Goal: Task Accomplishment & Management: Use online tool/utility

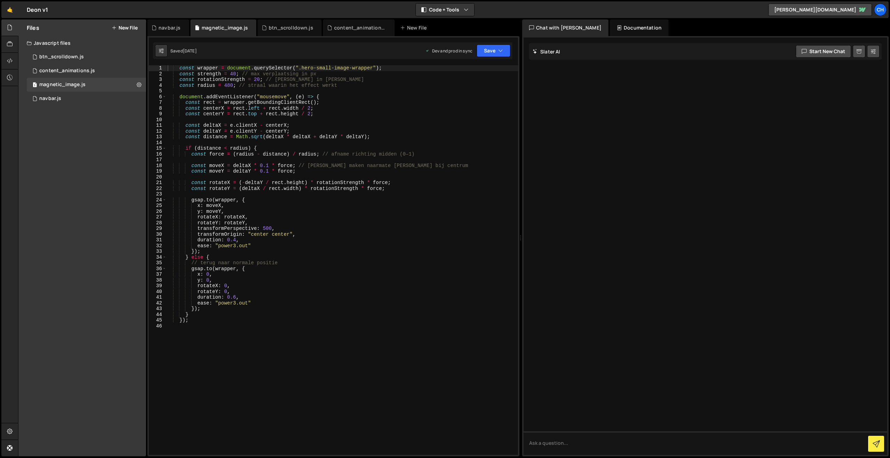
click at [118, 30] on button "New File" at bounding box center [125, 28] width 26 height 6
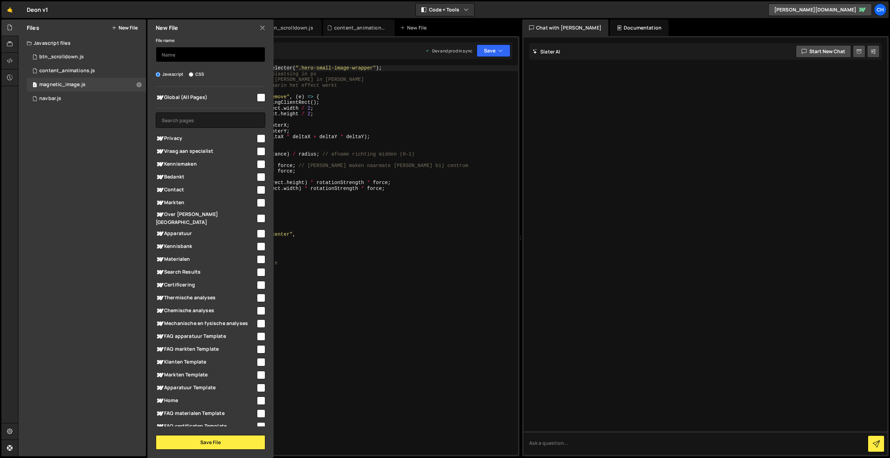
click at [182, 55] on input "text" at bounding box center [210, 54] width 109 height 15
type input "get_skis_function.js"
click at [259, 98] on input "checkbox" at bounding box center [261, 97] width 8 height 8
checkbox input "true"
click at [224, 434] on div "File name get_skis_function.js Javascript CSS Global (All Pages)" at bounding box center [210, 243] width 126 height 414
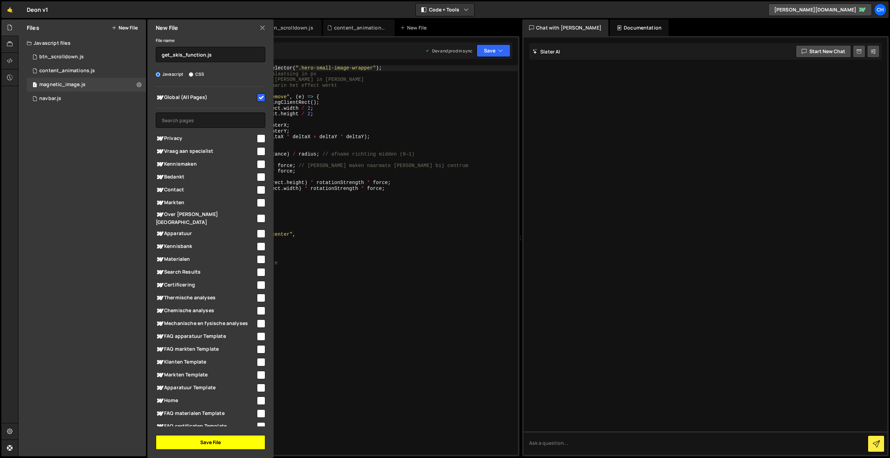
click at [224, 440] on button "Save File" at bounding box center [210, 442] width 109 height 15
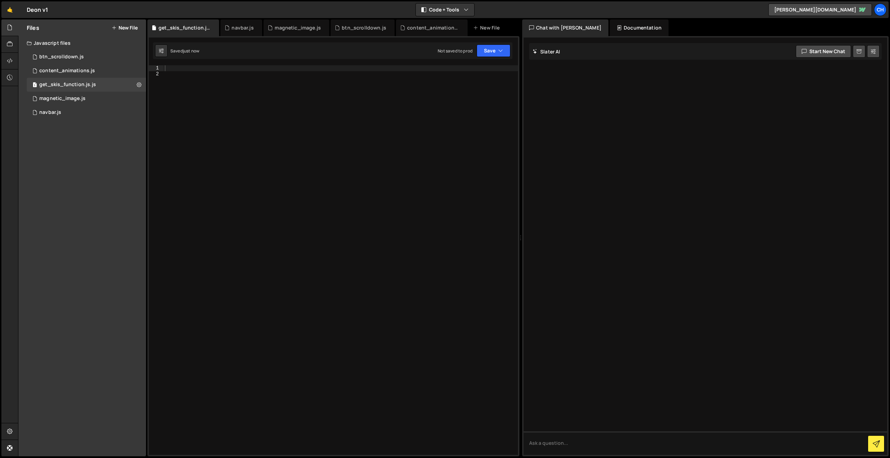
click at [248, 167] on div at bounding box center [340, 265] width 354 height 401
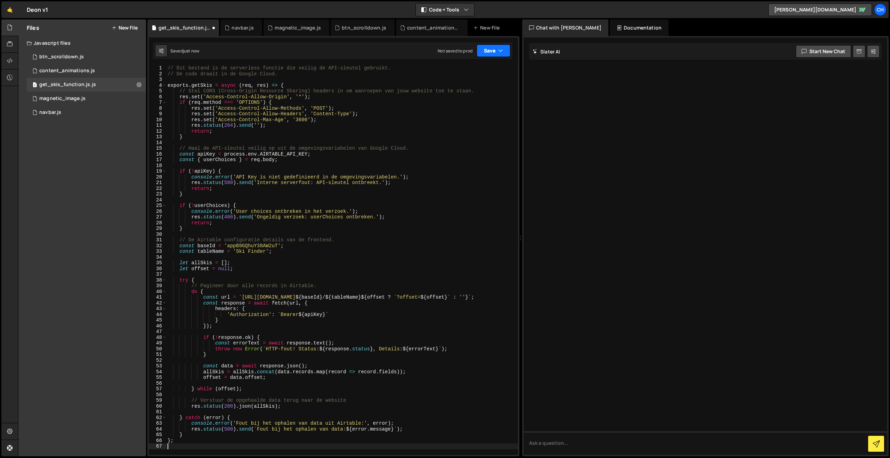
click at [496, 52] on button "Save" at bounding box center [493, 50] width 34 height 13
click at [604, 123] on div at bounding box center [704, 247] width 363 height 418
click at [327, 89] on div "// Dit bestand is de serverless functie die veilig de API-sleutel gebruikt. // …" at bounding box center [342, 265] width 352 height 401
click at [190, 68] on div "// Dit bestand is de serverless functie die veilig de API-sleutel gebruikt. // …" at bounding box center [342, 265] width 352 height 401
type textarea "// Dit bestand is de serverless functie die veilig de API-sleutel gebruikt."
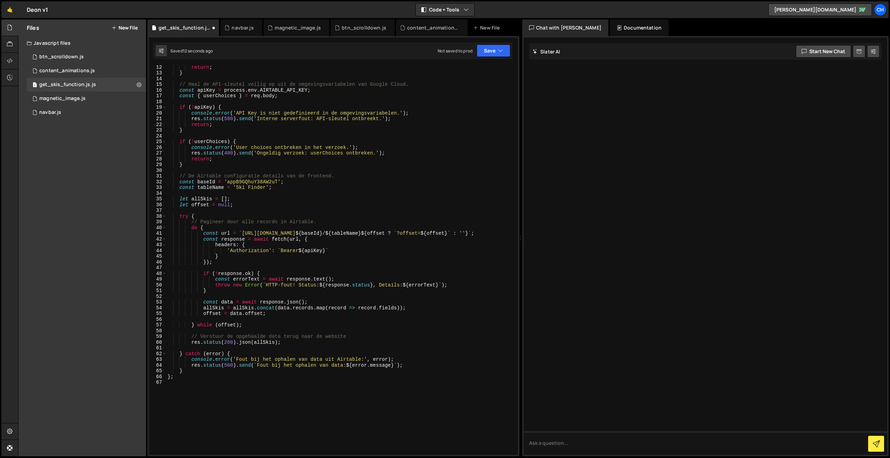
scroll to position [169, 0]
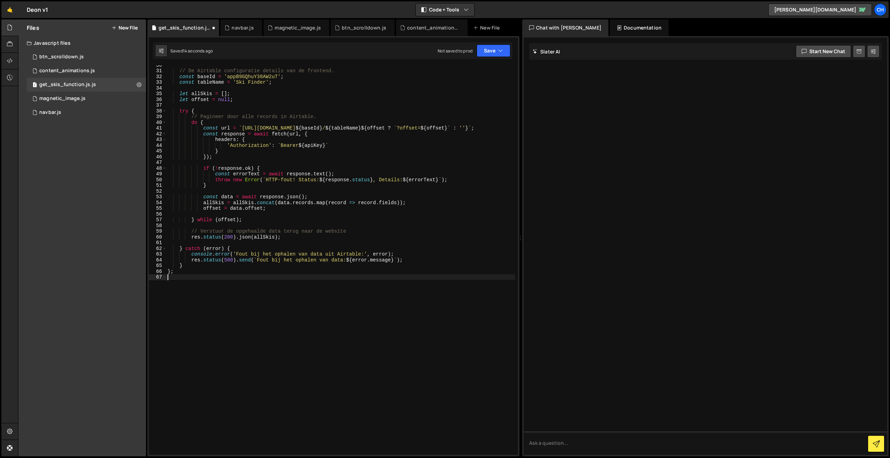
click at [197, 284] on div "// De Airtable configuratie details van de frontend. const baseId = 'appB9GQhuY…" at bounding box center [340, 262] width 349 height 401
type textarea "};"
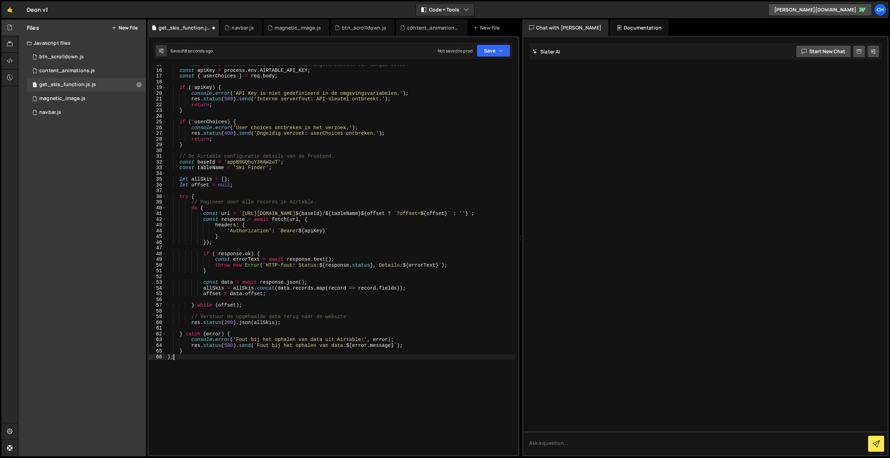
scroll to position [0, 0]
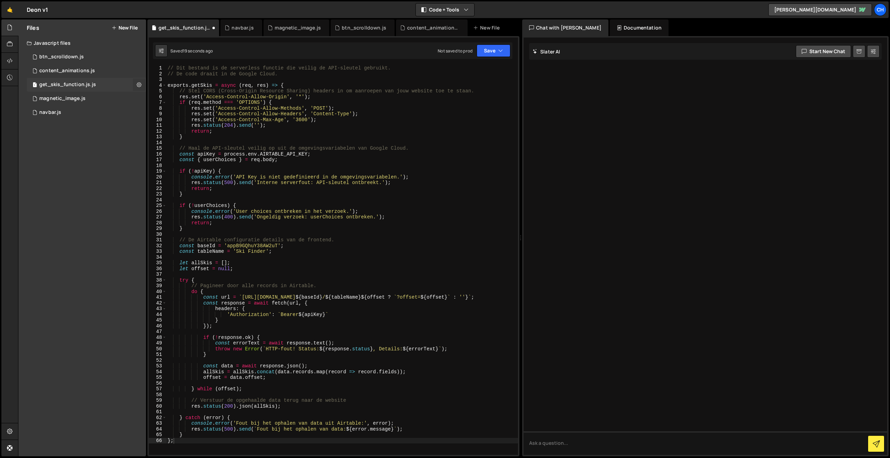
click at [139, 86] on icon at bounding box center [139, 84] width 5 height 7
click at [172, 85] on button "Copy share link" at bounding box center [181, 86] width 68 height 14
click at [487, 53] on button "Save" at bounding box center [493, 50] width 34 height 13
click at [459, 68] on div "Save to Staging S" at bounding box center [470, 67] width 72 height 7
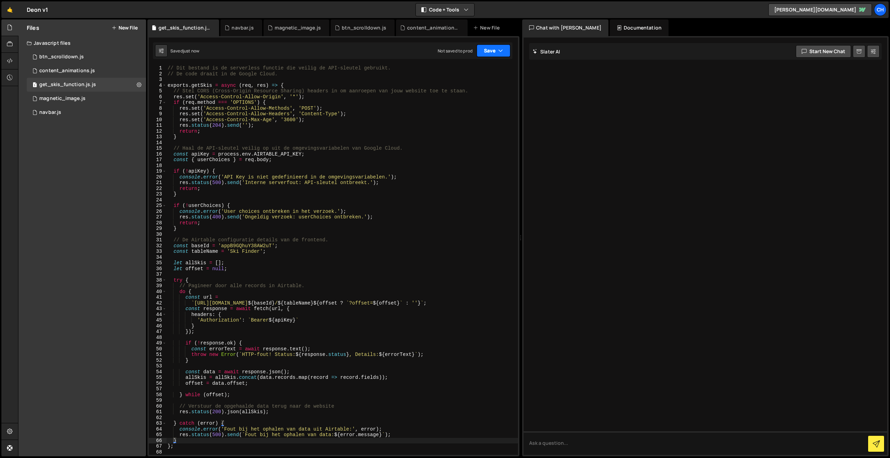
click at [492, 49] on button "Save" at bounding box center [493, 50] width 34 height 13
click at [470, 94] on div "Not saved to prod" at bounding box center [470, 98] width 72 height 8
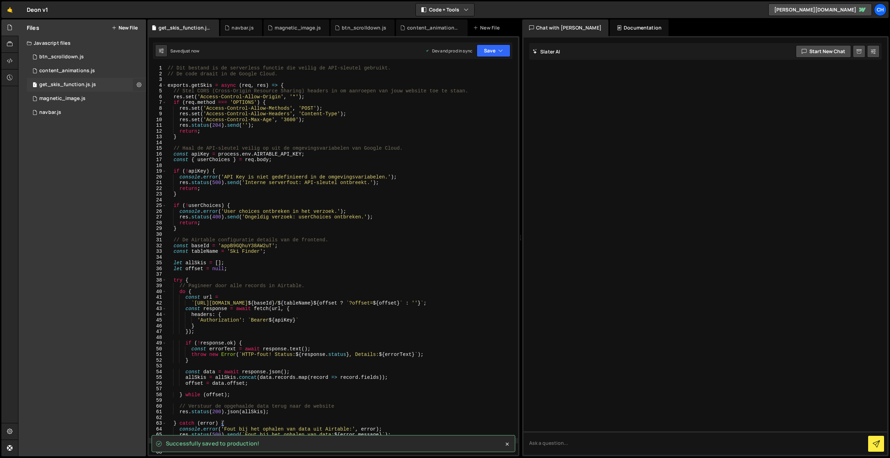
click at [137, 84] on icon at bounding box center [139, 84] width 5 height 7
click at [178, 86] on button "Copy share link" at bounding box center [181, 86] width 68 height 14
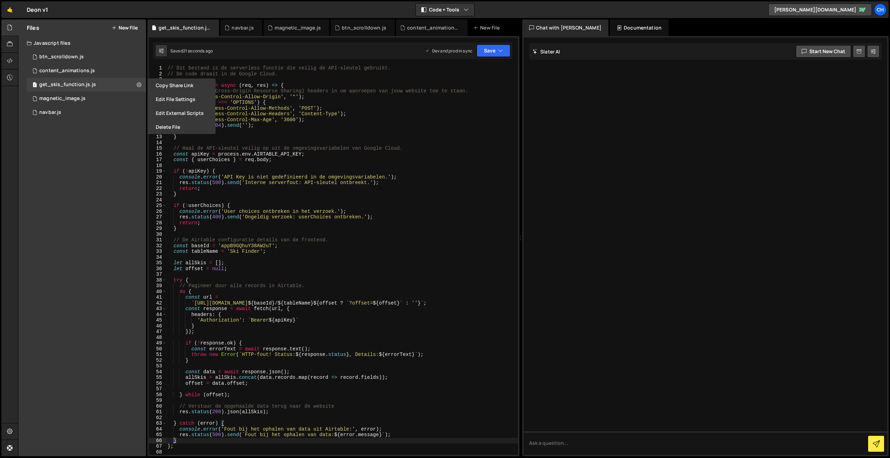
type textarea "res.status(500).send('Interne serverfout: API-sleutel ontbreekt.');"
click at [373, 183] on div "// Dit bestand is de serverless functie die veilig de API-sleutel gebruikt. // …" at bounding box center [342, 265] width 352 height 401
click at [165, 52] on button at bounding box center [161, 50] width 13 height 13
select select "editor"
select select "ace/theme/monokai"
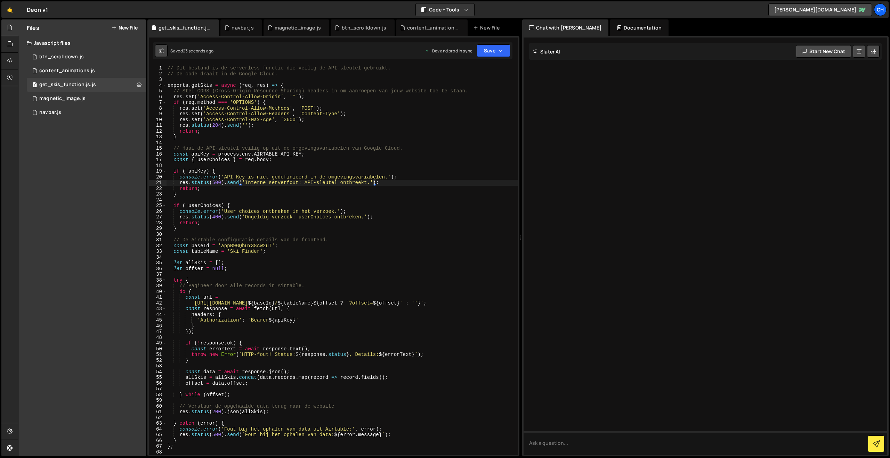
type input "14"
checkbox input "true"
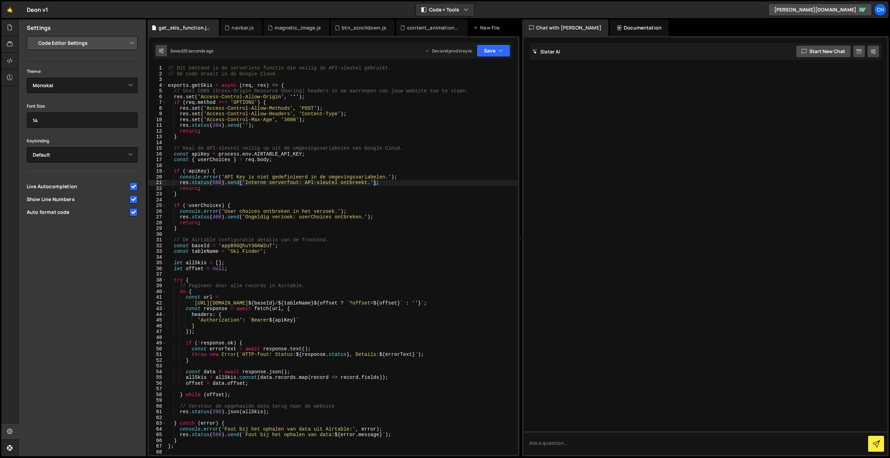
click at [162, 51] on icon at bounding box center [161, 50] width 5 height 7
click at [263, 128] on div "// Dit bestand is de serverless functie die veilig de API-sleutel gebruikt. // …" at bounding box center [341, 265] width 351 height 401
click at [9, 30] on icon at bounding box center [10, 28] width 6 height 8
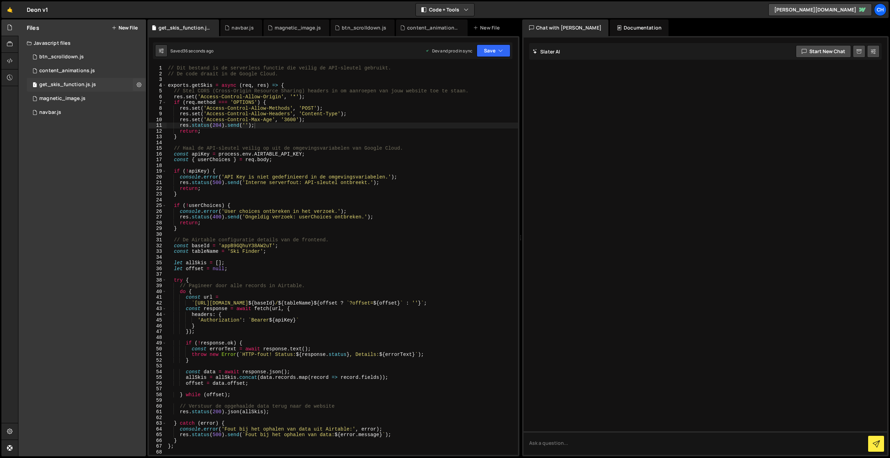
click at [58, 87] on div "get_skis_function.js.js" at bounding box center [67, 85] width 57 height 6
click at [136, 84] on button at bounding box center [139, 85] width 13 height 13
click at [167, 99] on button "Edit File Settings" at bounding box center [181, 99] width 68 height 14
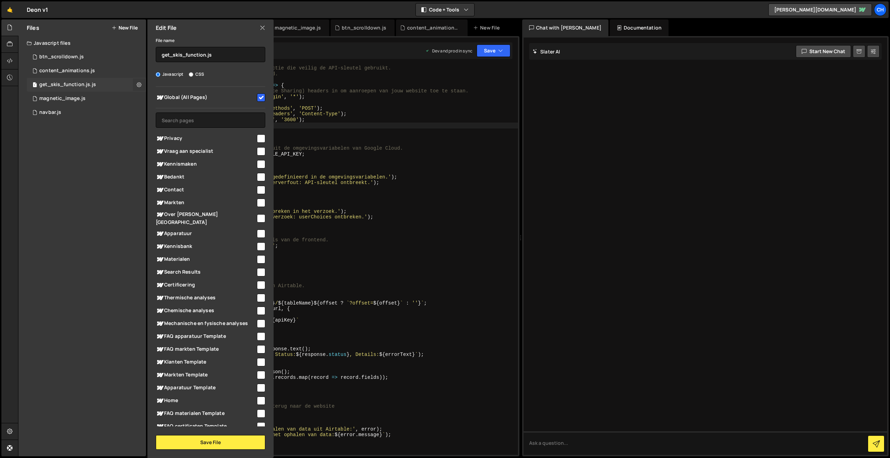
click at [137, 83] on icon at bounding box center [139, 84] width 5 height 7
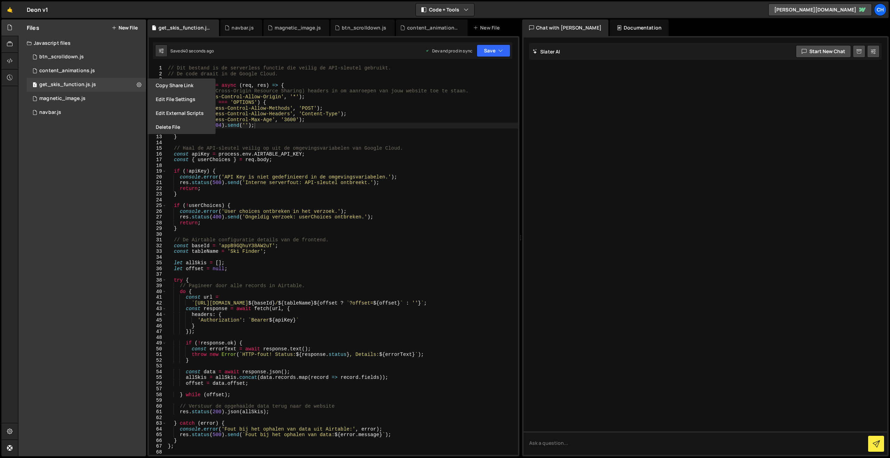
click at [160, 112] on button "Edit External Scripts" at bounding box center [181, 113] width 68 height 14
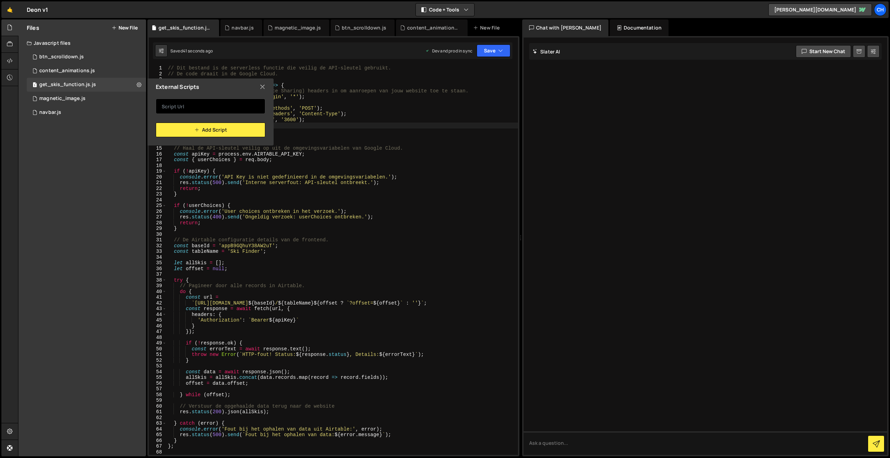
click at [182, 105] on input "text" at bounding box center [210, 106] width 109 height 15
click at [264, 87] on icon at bounding box center [263, 87] width 6 height 8
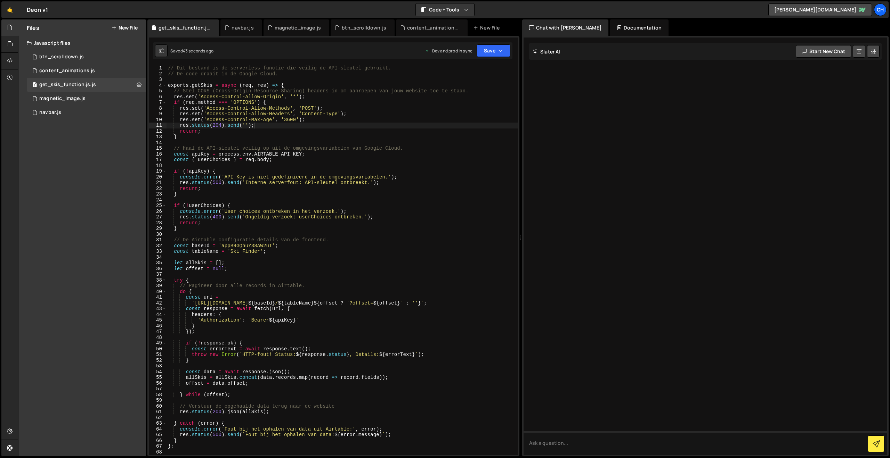
click at [234, 115] on div "// Dit bestand is de serverless functie die veilig de API-sleutel gebruikt. // …" at bounding box center [341, 265] width 351 height 401
type textarea "};"
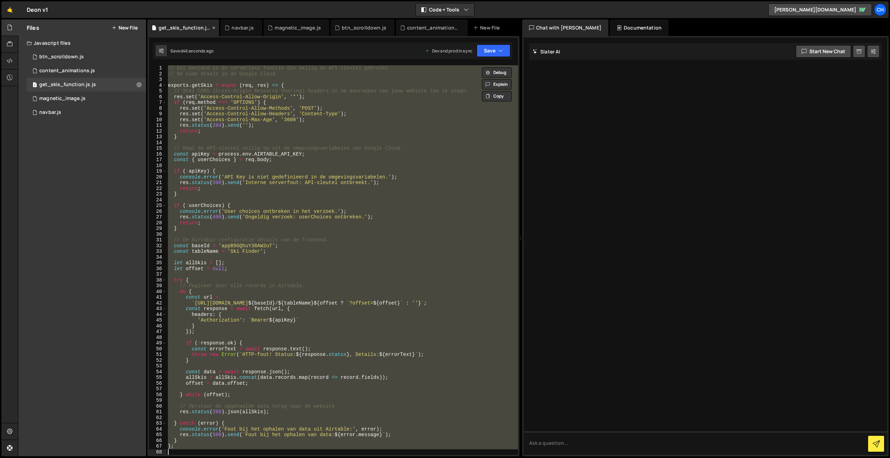
click at [200, 28] on div "get_skis_function.js.js" at bounding box center [184, 27] width 52 height 7
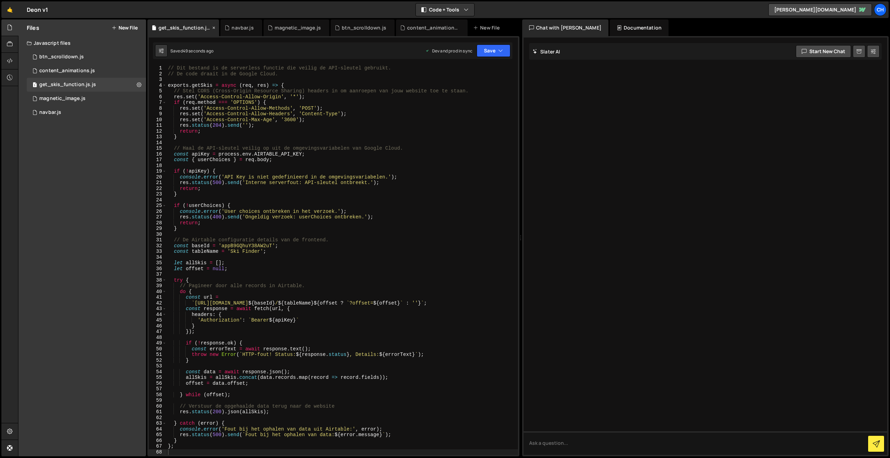
click at [212, 27] on icon at bounding box center [213, 27] width 5 height 7
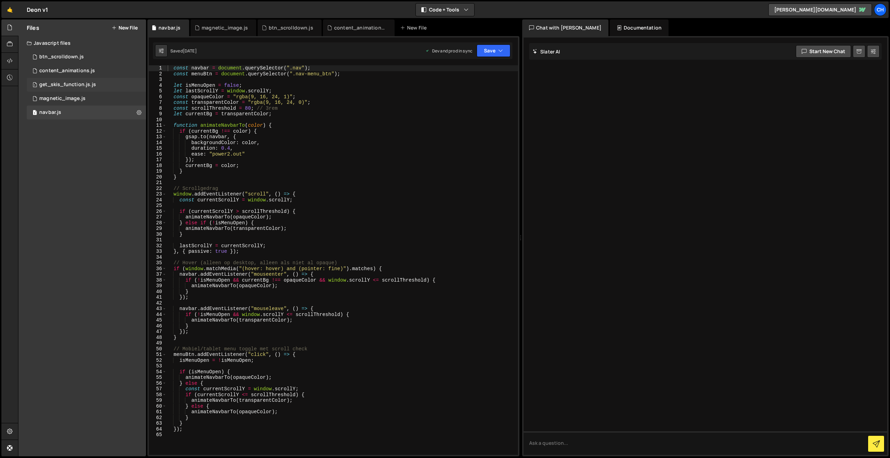
click at [137, 83] on div "1 get_skis_function.js.js 0" at bounding box center [86, 85] width 119 height 14
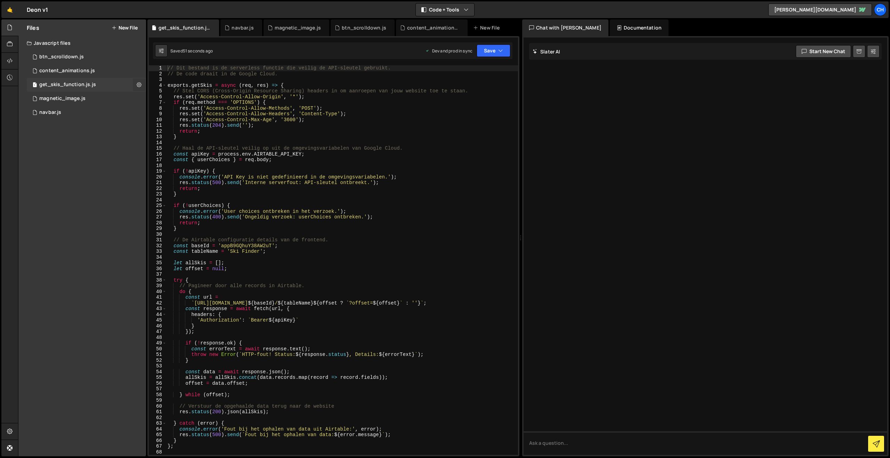
click at [139, 85] on icon at bounding box center [139, 84] width 5 height 7
click at [160, 126] on button "Delete File" at bounding box center [181, 127] width 68 height 14
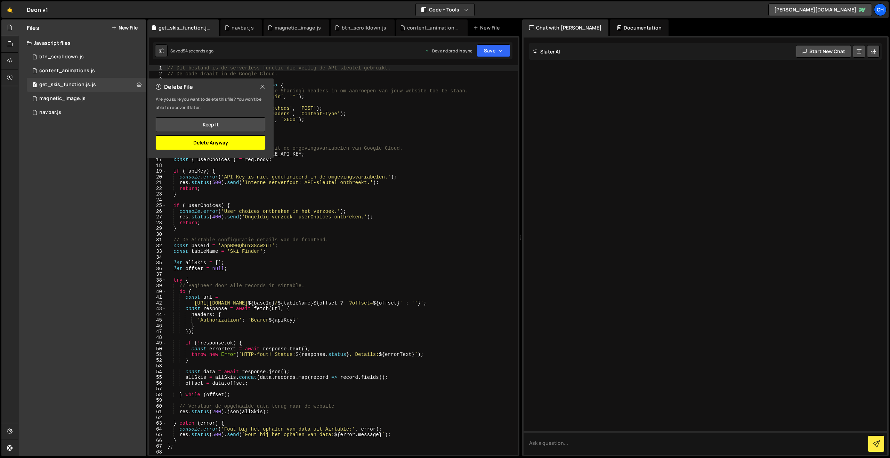
click at [213, 145] on button "Delete Anyway" at bounding box center [210, 143] width 109 height 15
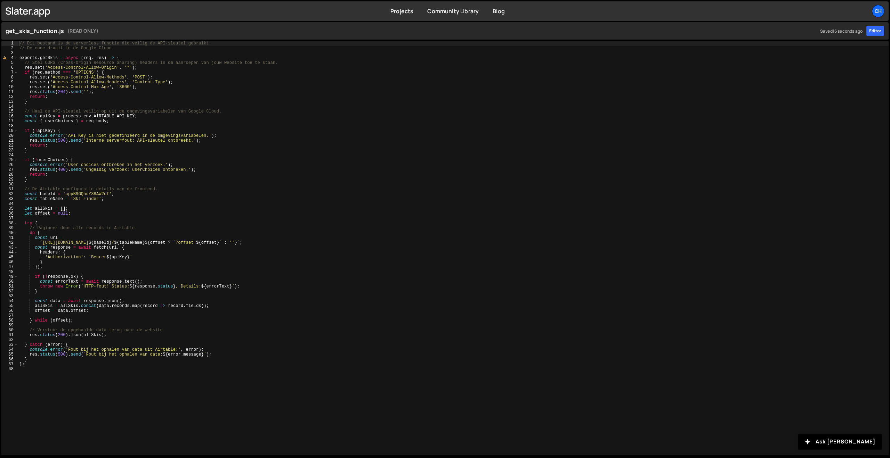
type textarea "return;"
click at [345, 145] on div "// Dit bestand is de serverless functie die veilig de API-sleutel gebruikt. // …" at bounding box center [453, 253] width 870 height 424
